Goal: Transaction & Acquisition: Book appointment/travel/reservation

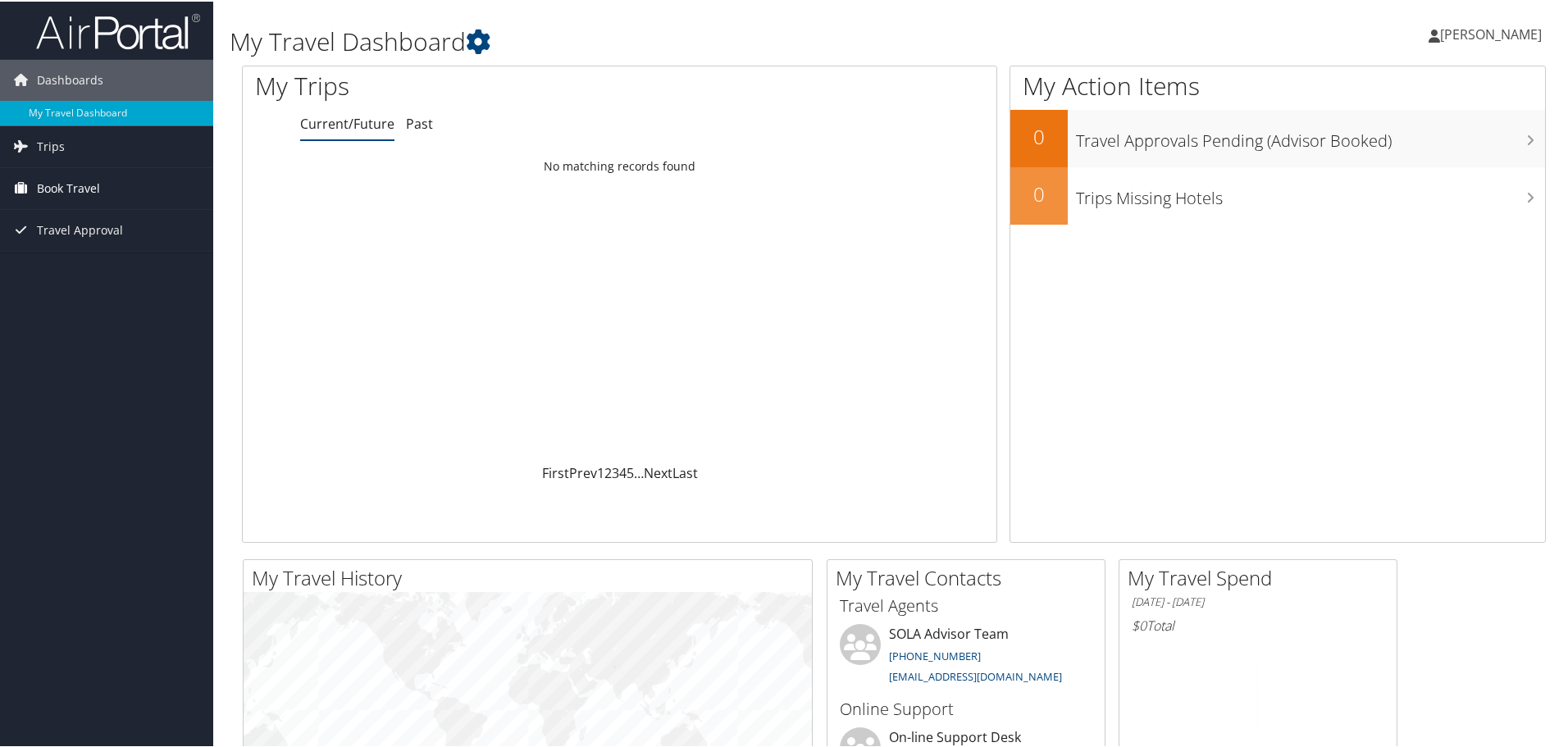
click at [64, 183] on span "Book Travel" at bounding box center [68, 187] width 64 height 41
click at [75, 265] on link "Book/Manage Online Trips" at bounding box center [106, 269] width 214 height 25
click at [1478, 34] on span "[PERSON_NAME]" at bounding box center [1490, 33] width 101 height 18
click at [1374, 267] on link "Sign Out" at bounding box center [1448, 267] width 183 height 28
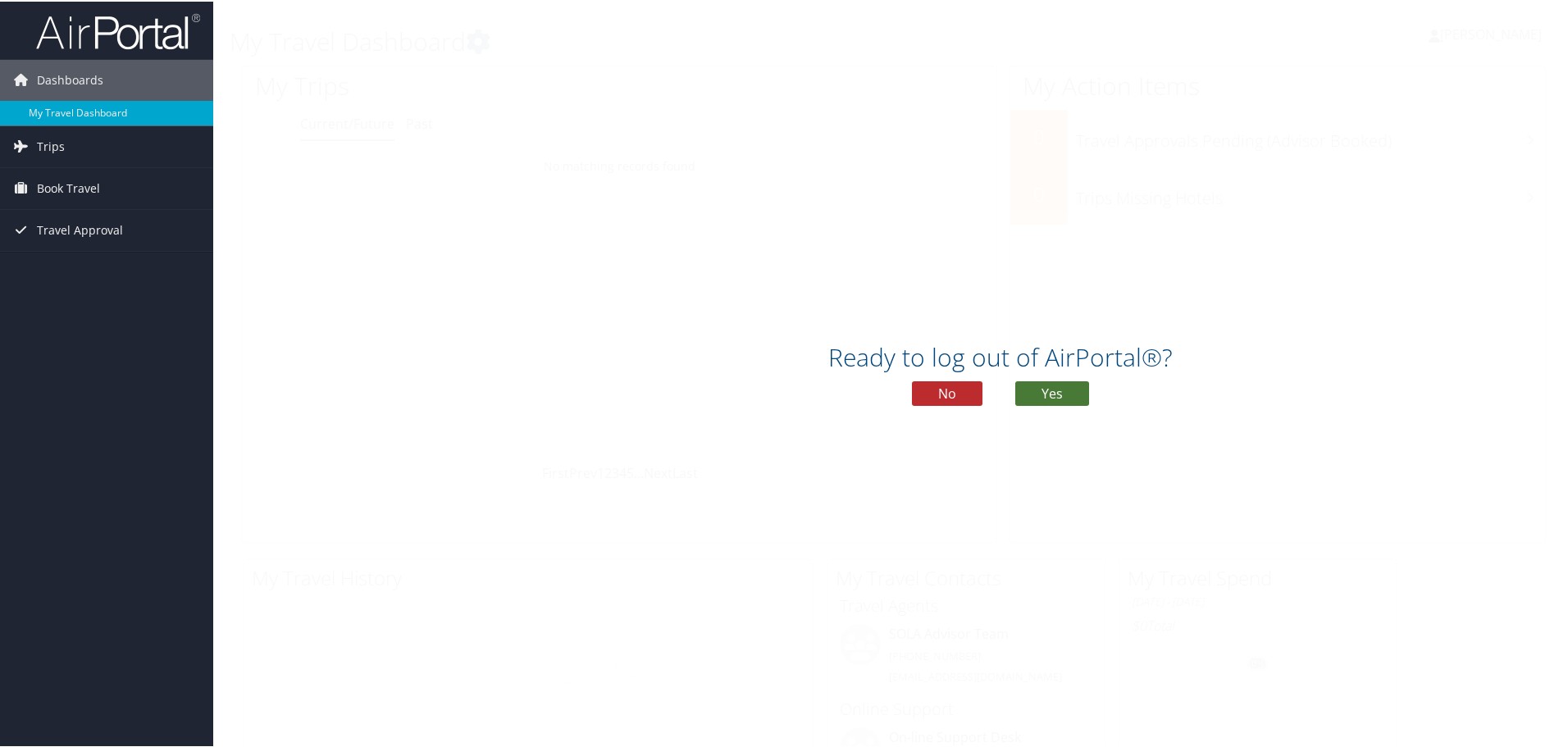
click at [1054, 389] on button "Yes" at bounding box center [1052, 392] width 74 height 25
